Goal: Task Accomplishment & Management: Manage account settings

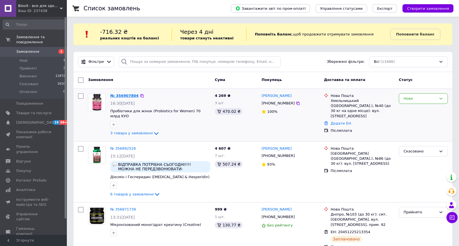
click at [127, 97] on link "№ 356907804" at bounding box center [124, 95] width 28 height 4
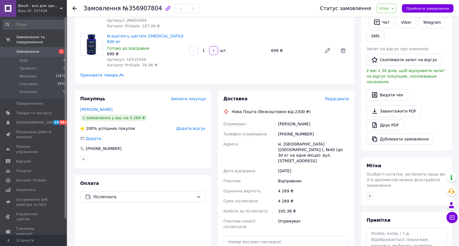
scroll to position [111, 0]
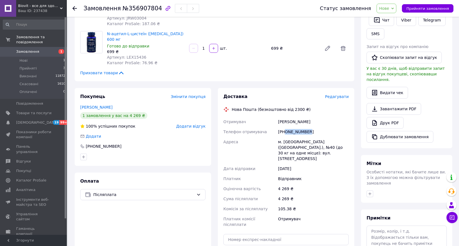
drag, startPoint x: 307, startPoint y: 134, endPoint x: 289, endPoint y: 142, distance: 20.4
click at [289, 142] on div "Отримувач [PERSON_NAME] Телефон отримувача [PHONE_NUMBER] [PERSON_NAME] [GEOGRA…" at bounding box center [286, 173] width 128 height 113
copy div "Адреса [PERSON_NAME]. Хм"
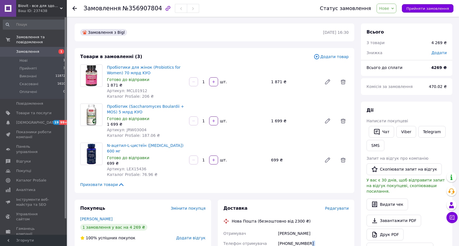
scroll to position [84, 0]
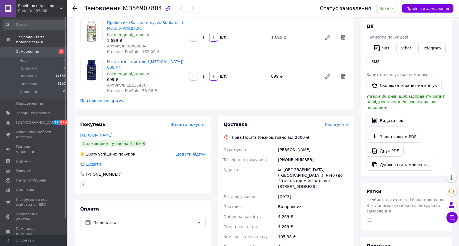
click at [305, 159] on div "[PHONE_NUMBER]" at bounding box center [313, 159] width 73 height 10
drag, startPoint x: 306, startPoint y: 158, endPoint x: 285, endPoint y: 162, distance: 21.4
click at [285, 162] on div "[PHONE_NUMBER]" at bounding box center [313, 159] width 73 height 10
copy div "0935126341"
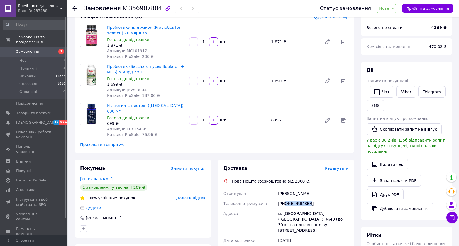
scroll to position [0, 0]
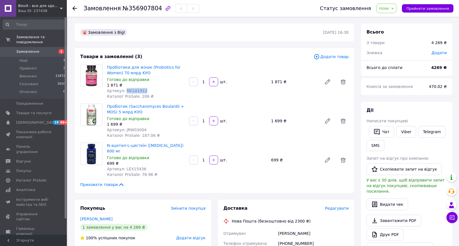
drag, startPoint x: 143, startPoint y: 91, endPoint x: 125, endPoint y: 91, distance: 18.1
click at [125, 91] on div "Артикул: MCL01912" at bounding box center [146, 91] width 78 height 6
copy span "MCL01912"
drag, startPoint x: 144, startPoint y: 130, endPoint x: 123, endPoint y: 128, distance: 20.7
click at [123, 128] on div "Артикул: JRW03004" at bounding box center [146, 130] width 78 height 6
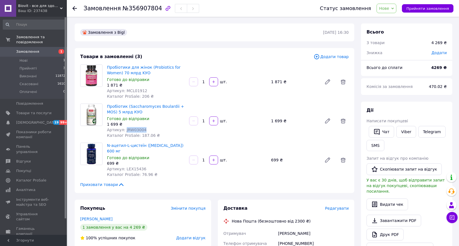
copy span "JRW03004"
drag, startPoint x: 146, startPoint y: 169, endPoint x: 124, endPoint y: 169, distance: 22.0
click at [124, 169] on div "Артикул: LEX15436" at bounding box center [146, 169] width 78 height 6
copy span "LEX15436"
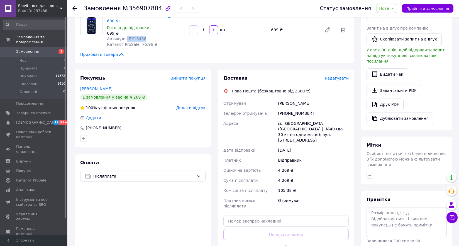
scroll to position [139, 0]
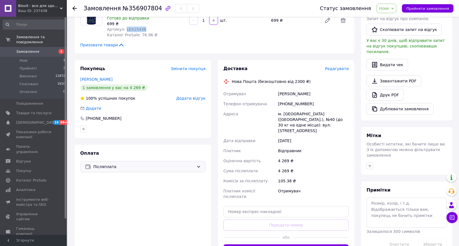
click at [153, 168] on span "Післяплата" at bounding box center [143, 166] width 101 height 6
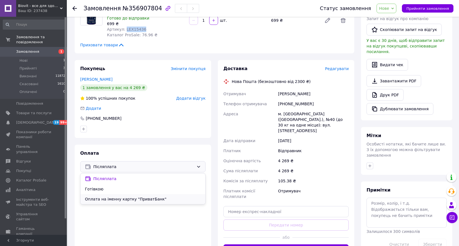
click at [148, 198] on span "Оплата на іменну картку "ПриватБанк"" at bounding box center [143, 199] width 116 height 6
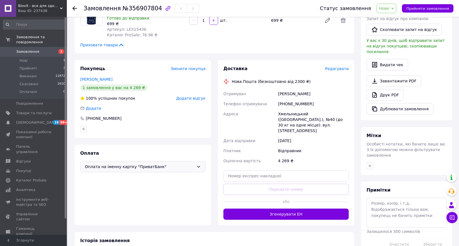
click at [302, 105] on div "[PHONE_NUMBER]" at bounding box center [313, 104] width 73 height 10
drag, startPoint x: 308, startPoint y: 104, endPoint x: 285, endPoint y: 107, distance: 23.6
click at [285, 107] on div "[PHONE_NUMBER]" at bounding box center [313, 104] width 73 height 10
copy div "0935126341"
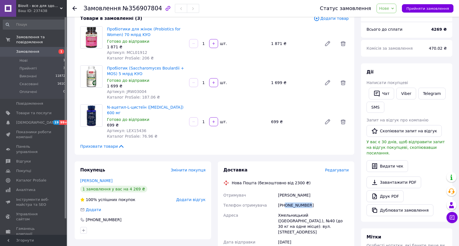
scroll to position [0, 0]
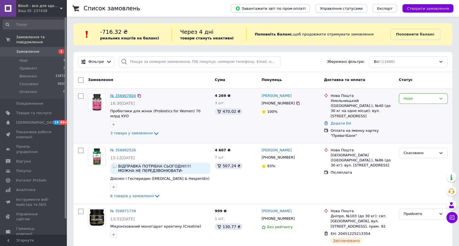
click at [127, 94] on link "№ 356907804" at bounding box center [123, 95] width 26 height 4
click at [426, 97] on div "Нове" at bounding box center [420, 99] width 33 height 6
click at [419, 108] on li "Прийнято" at bounding box center [423, 110] width 48 height 10
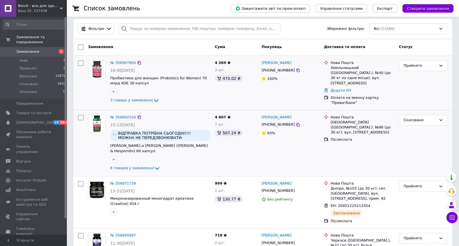
scroll to position [28, 0]
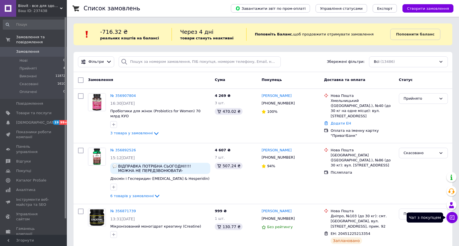
click at [452, 218] on icon at bounding box center [453, 217] width 6 height 6
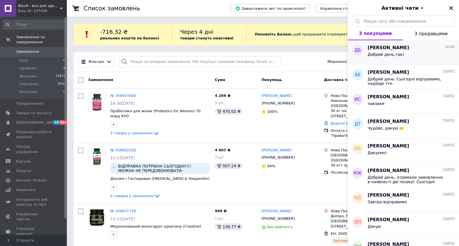
click at [429, 42] on div "Дмитро Бельдій 16:00 Добрий день,так)" at bounding box center [413, 52] width 91 height 25
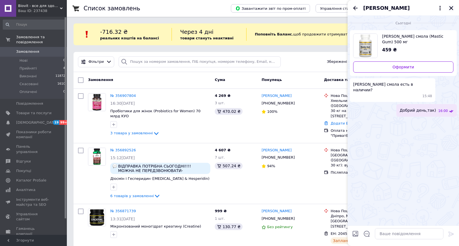
click at [450, 7] on icon "Закрити" at bounding box center [451, 8] width 5 height 5
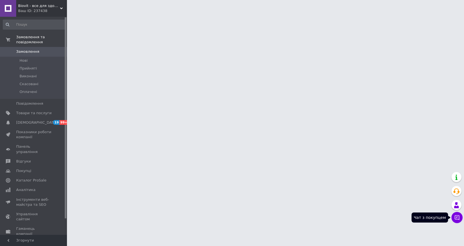
click at [456, 217] on icon at bounding box center [456, 217] width 5 height 5
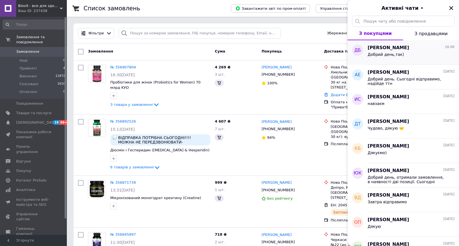
click at [406, 57] on div "Добрий день,так)" at bounding box center [411, 55] width 87 height 9
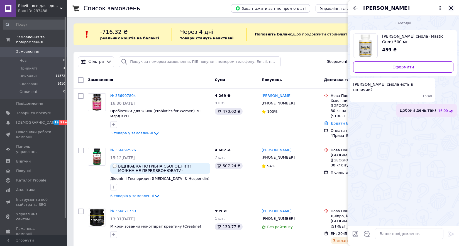
click at [450, 8] on icon "Закрити" at bounding box center [451, 8] width 5 height 5
